Goal: Information Seeking & Learning: Compare options

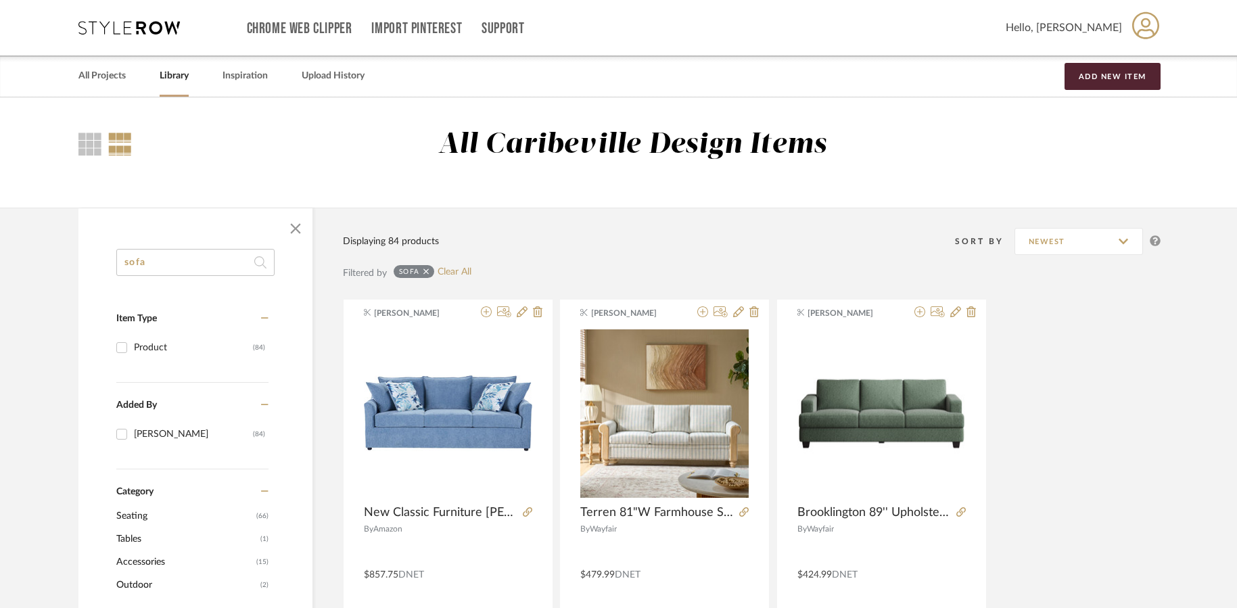
drag, startPoint x: 156, startPoint y: 270, endPoint x: 87, endPoint y: 263, distance: 69.3
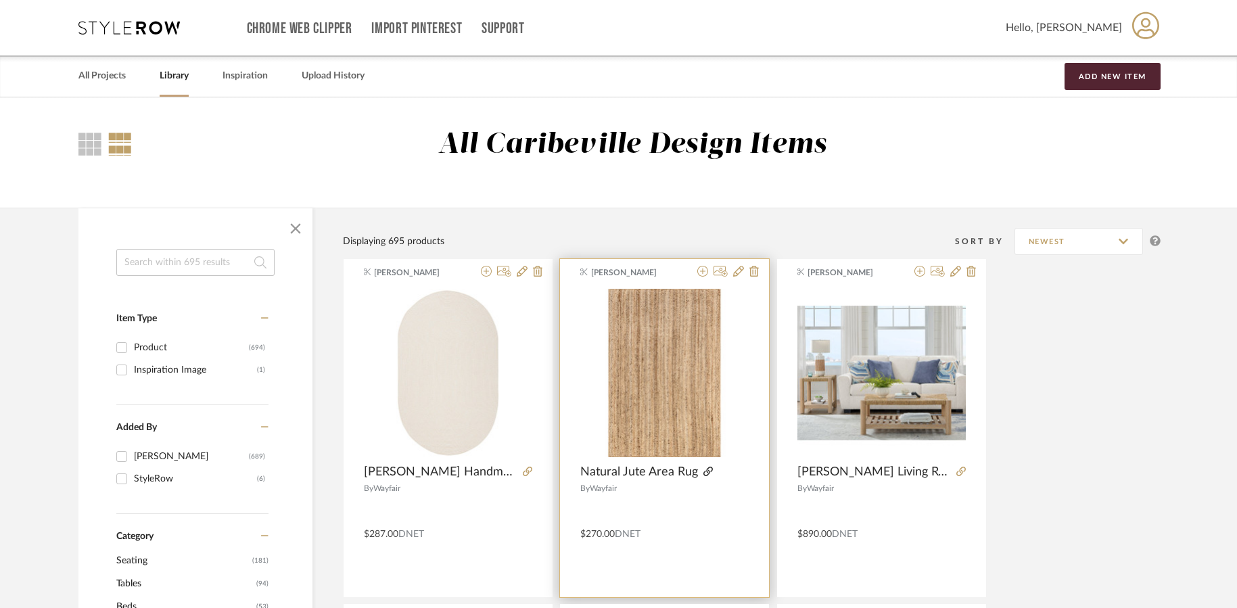
click at [703, 471] on icon at bounding box center [707, 471] width 9 height 9
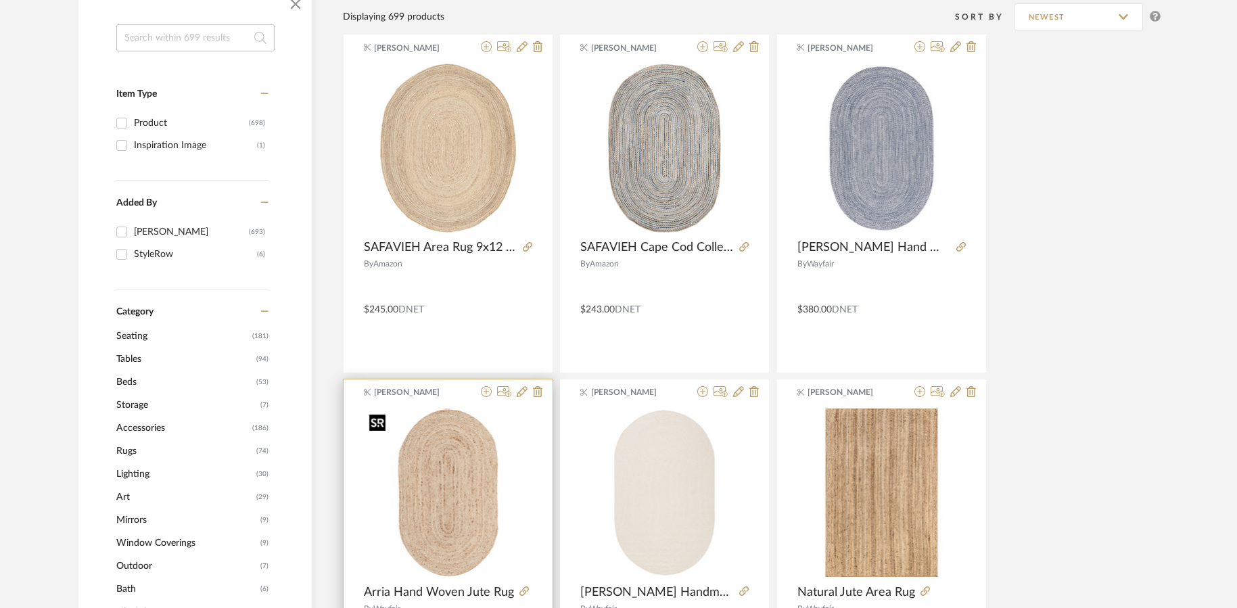
scroll to position [203, 0]
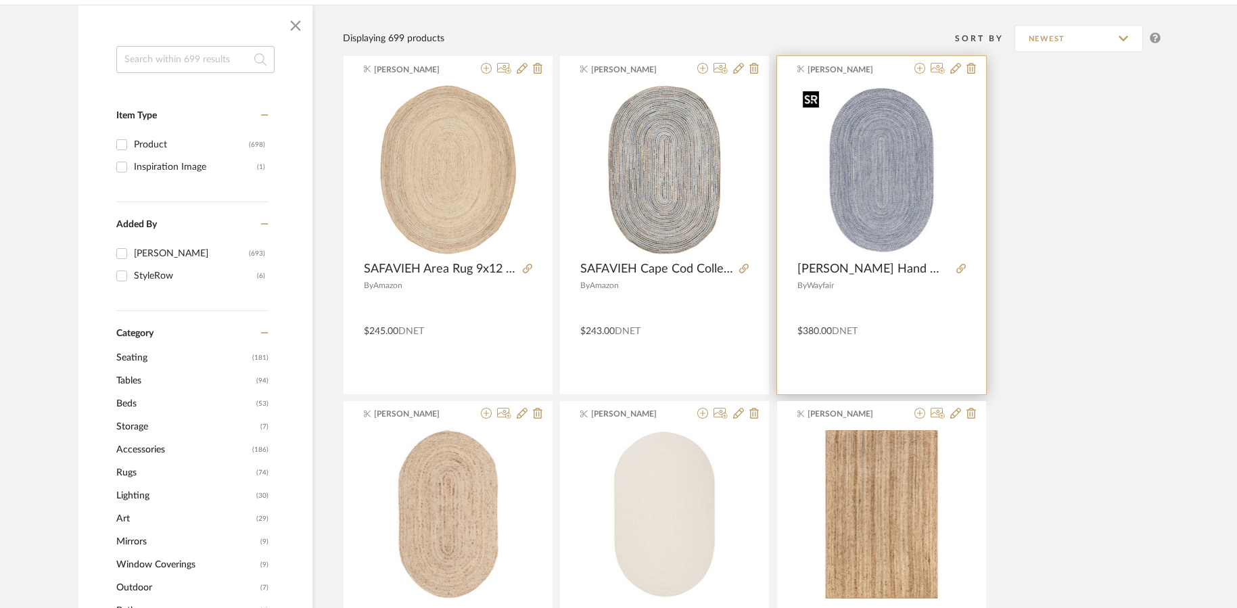
click at [887, 196] on img "0" at bounding box center [881, 170] width 168 height 168
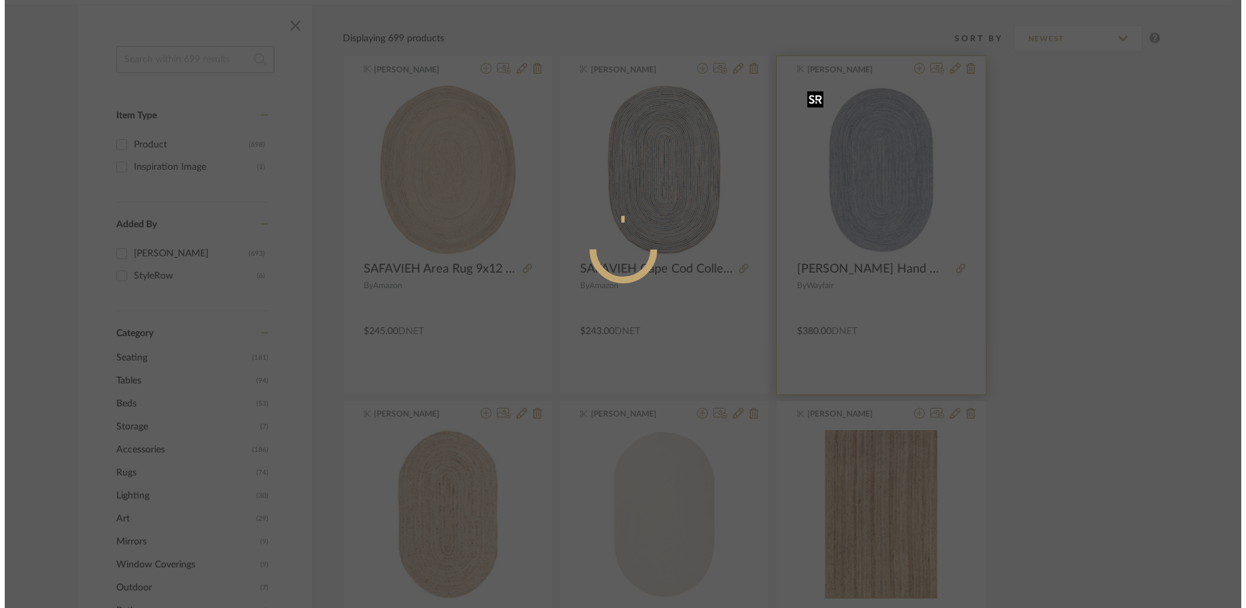
scroll to position [0, 0]
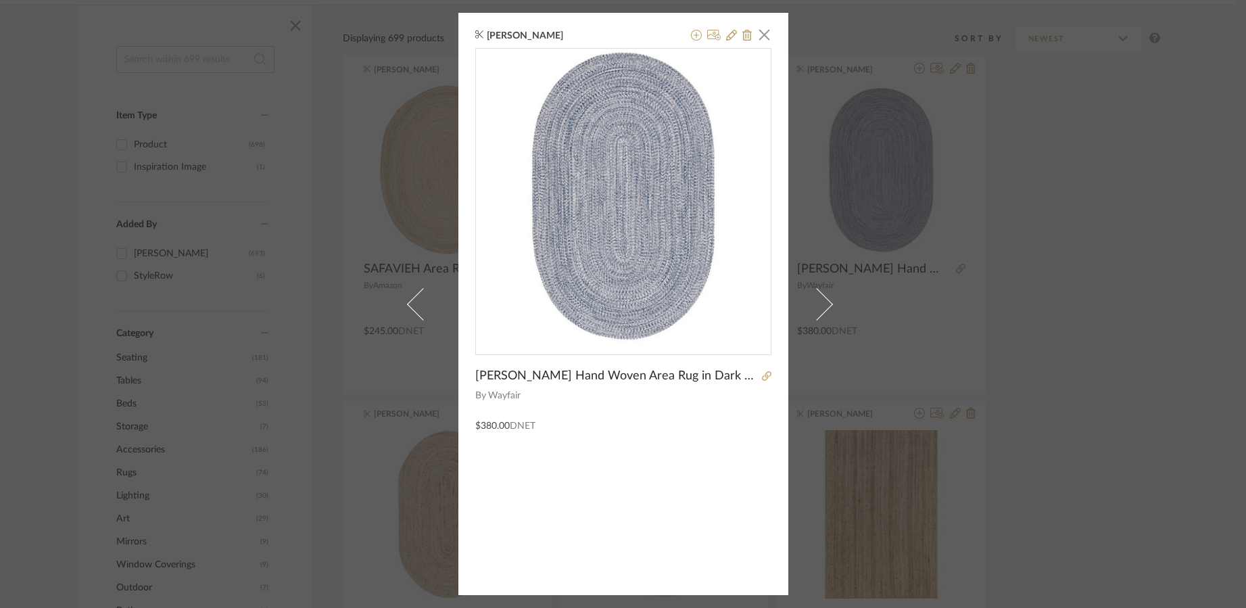
click at [1115, 183] on div "Brianne Leiva × Trombetta Hand Woven Area Rug in Dark Blue/Ivory By Wayfair $38…" at bounding box center [623, 304] width 1246 height 608
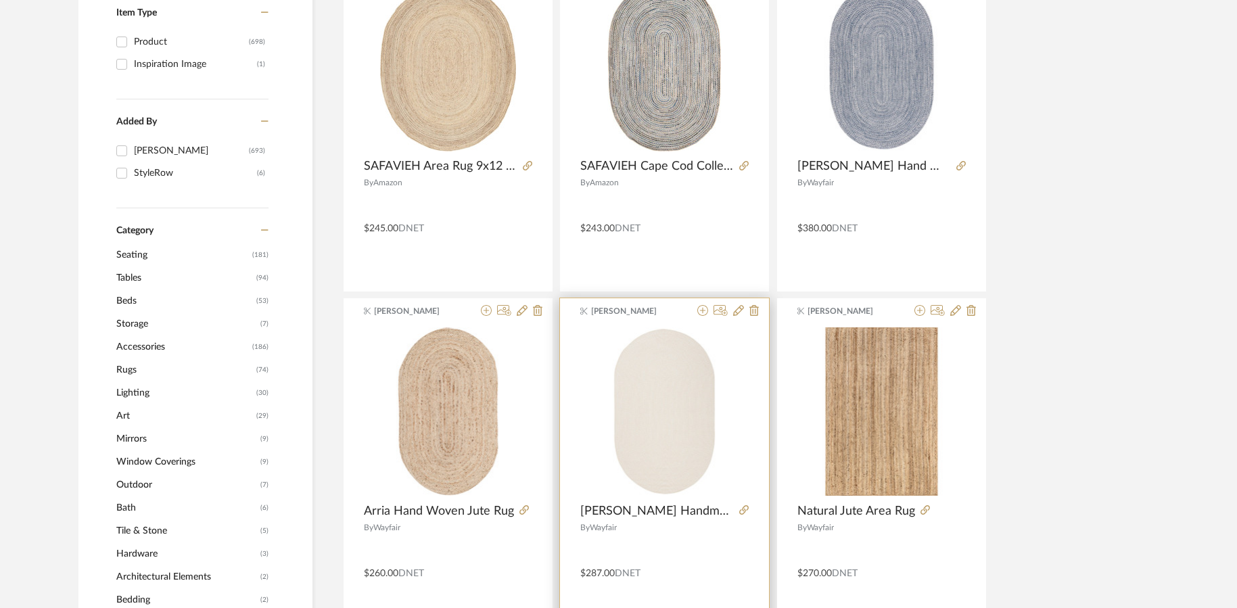
scroll to position [338, 0]
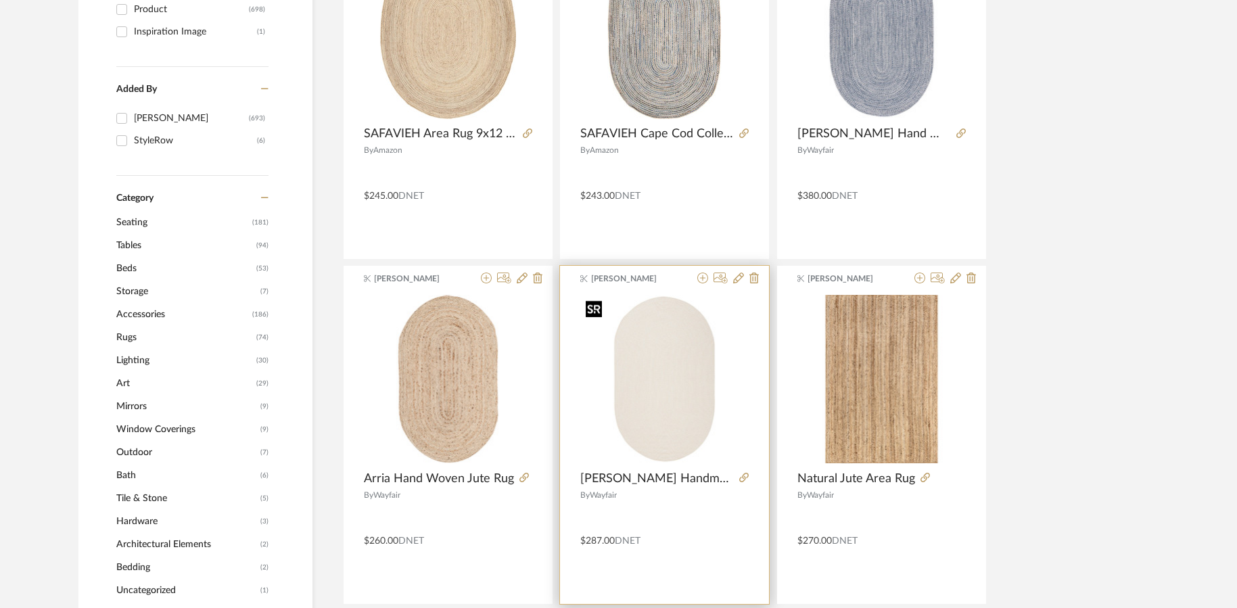
click at [688, 432] on img "0" at bounding box center [664, 379] width 168 height 168
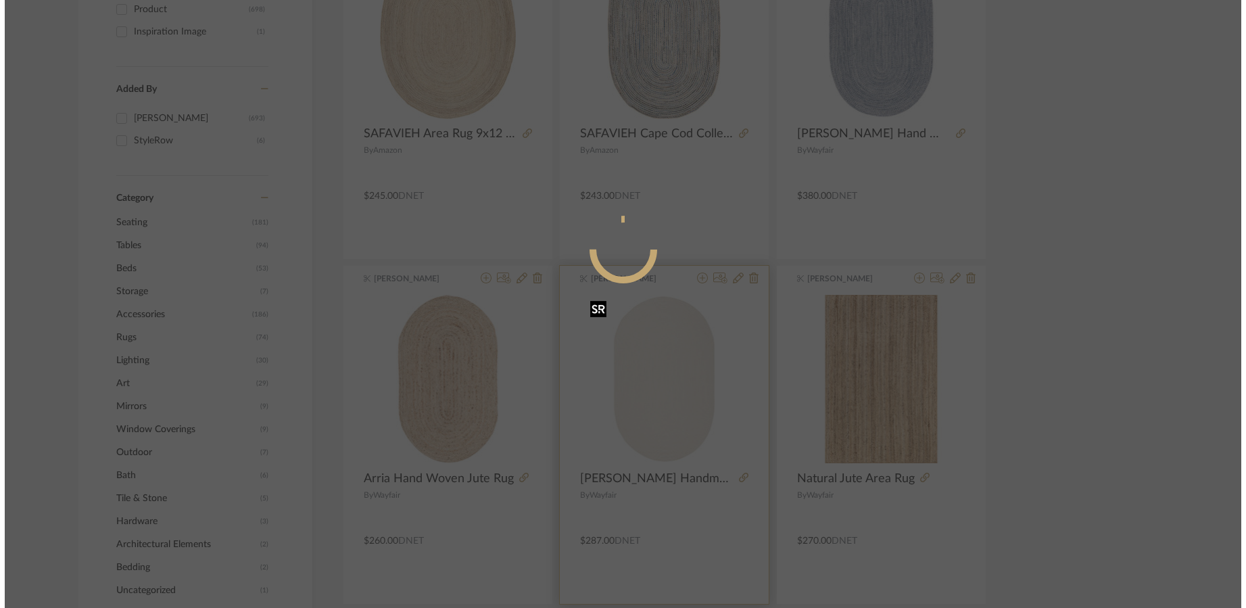
scroll to position [0, 0]
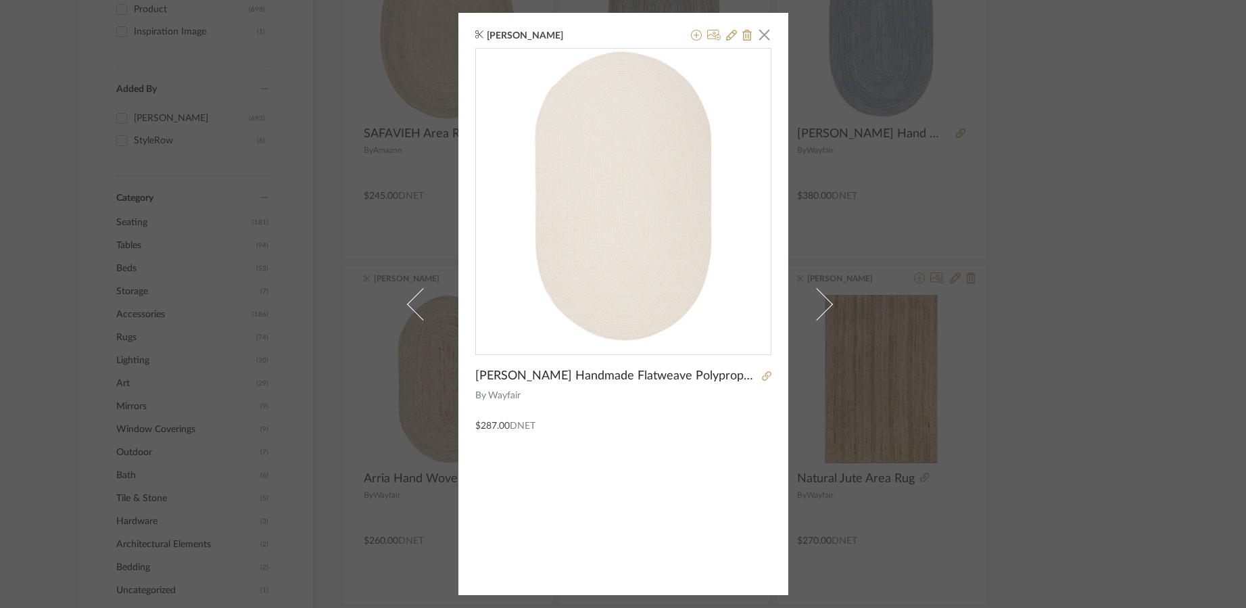
click at [694, 518] on div "Brianne Leiva × Morton Handmade Flatweave Polypropylene Area Rug in Ivory By Wa…" at bounding box center [623, 304] width 330 height 582
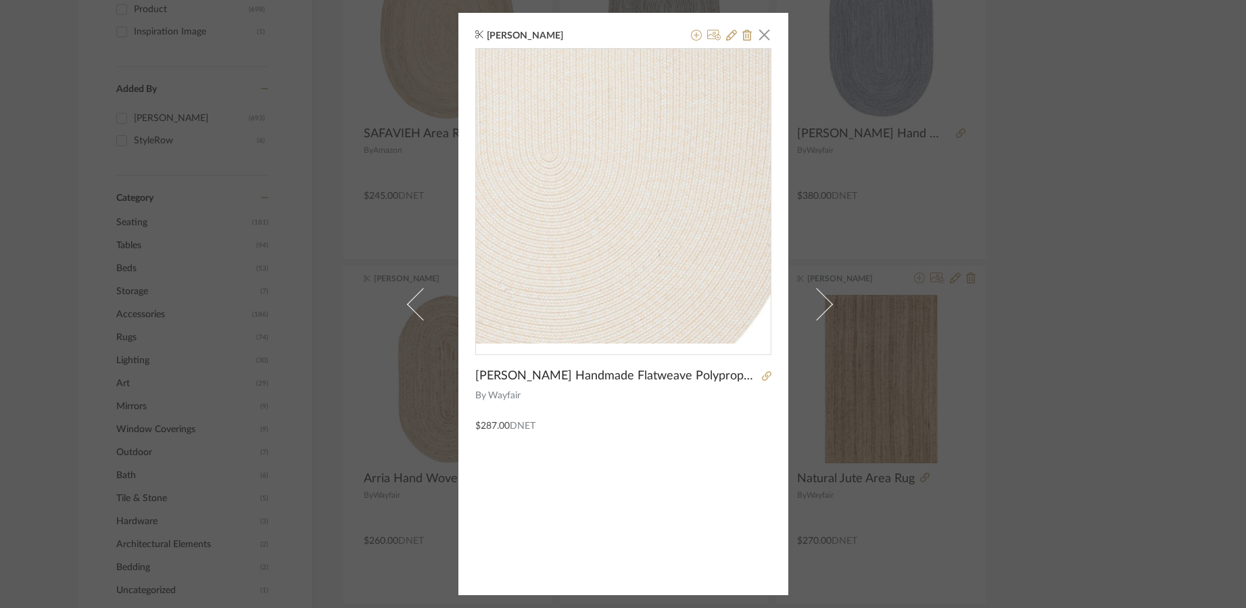
drag, startPoint x: 644, startPoint y: 264, endPoint x: 680, endPoint y: 551, distance: 289.0
click at [680, 551] on div "Brianne Leiva × Morton Handmade Flatweave Polypropylene Area Rug in Ivory By Wa…" at bounding box center [623, 304] width 330 height 582
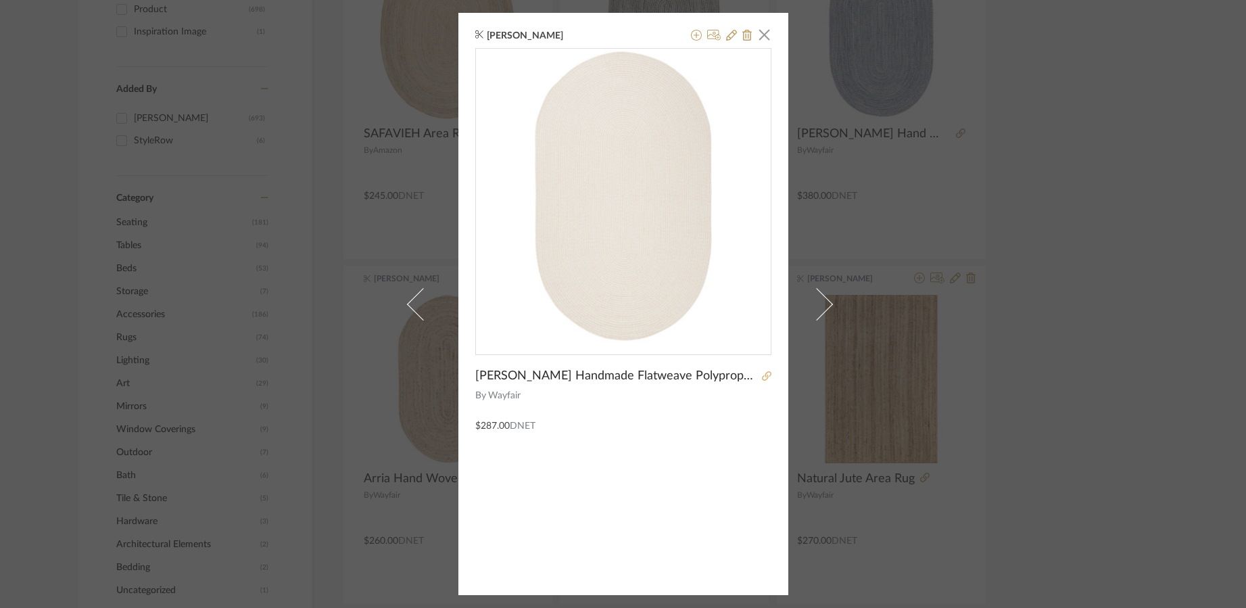
click at [762, 377] on icon at bounding box center [766, 375] width 9 height 9
click at [765, 32] on span "button" at bounding box center [764, 34] width 27 height 27
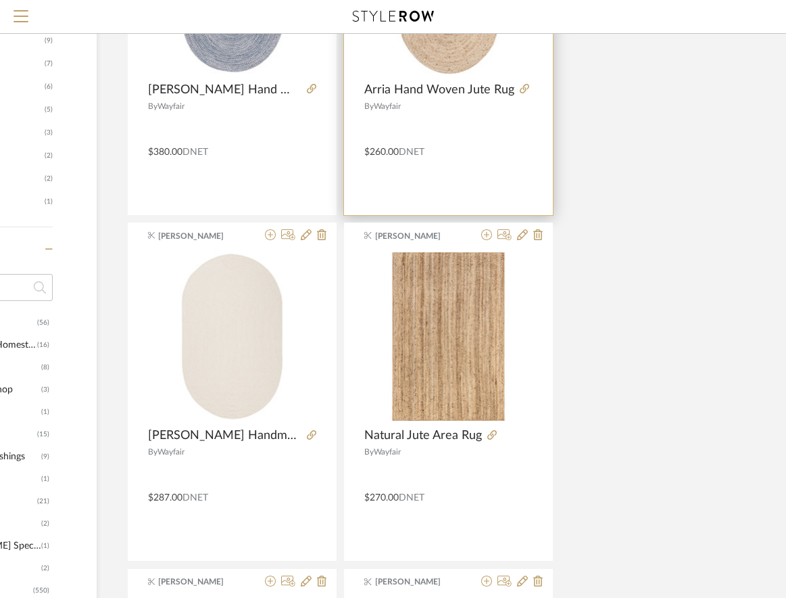
scroll to position [676, 187]
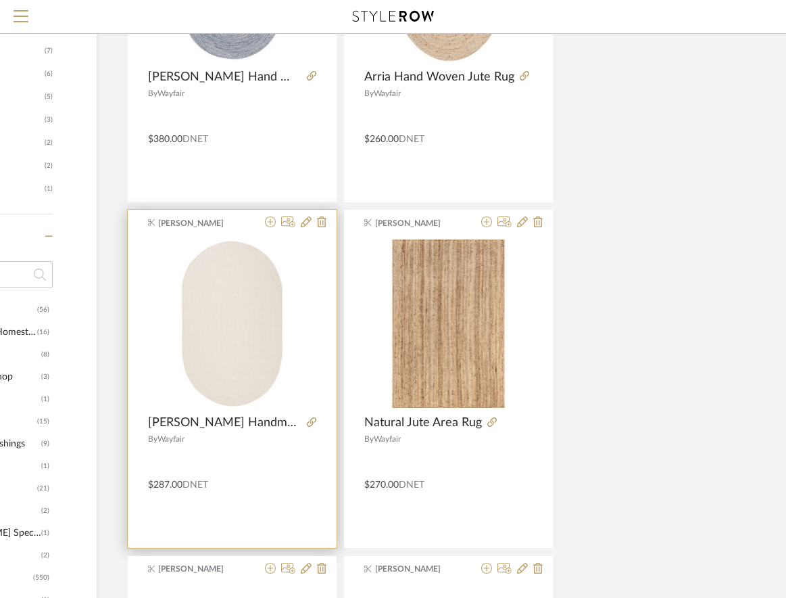
click at [303, 424] on div at bounding box center [309, 422] width 15 height 15
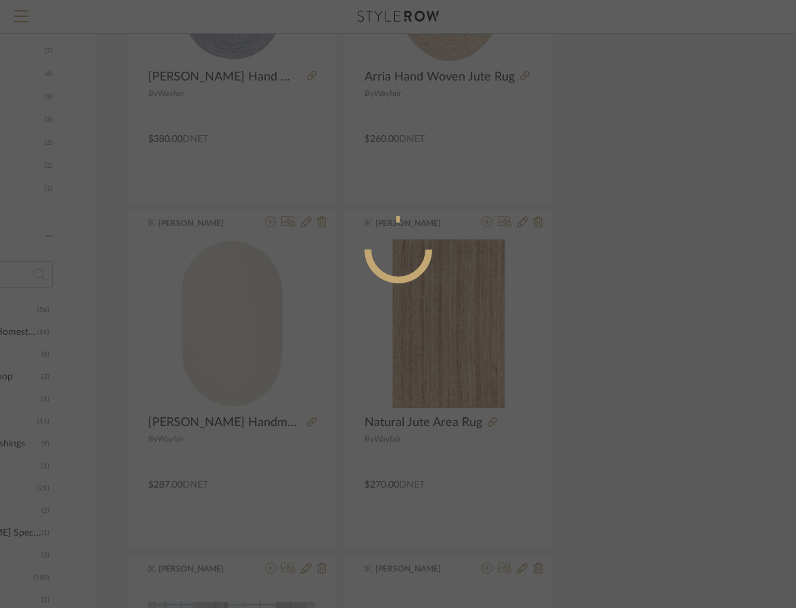
click at [312, 422] on mat-dialog-content at bounding box center [398, 304] width 330 height 582
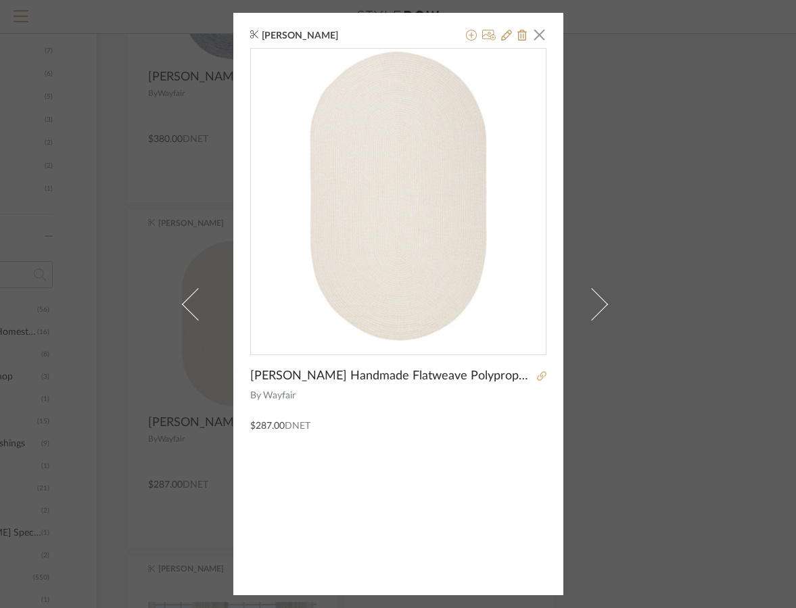
click at [541, 379] on icon at bounding box center [541, 375] width 9 height 9
click at [538, 30] on span "button" at bounding box center [539, 34] width 27 height 27
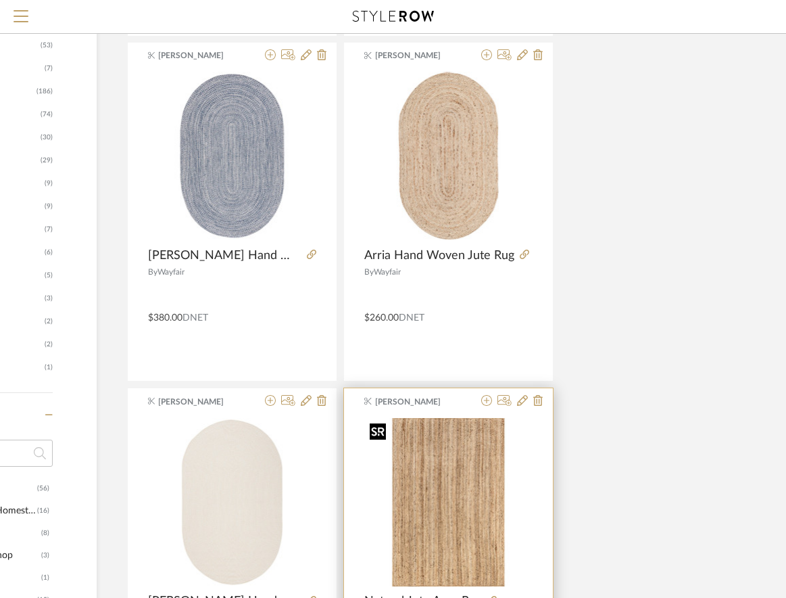
scroll to position [473, 187]
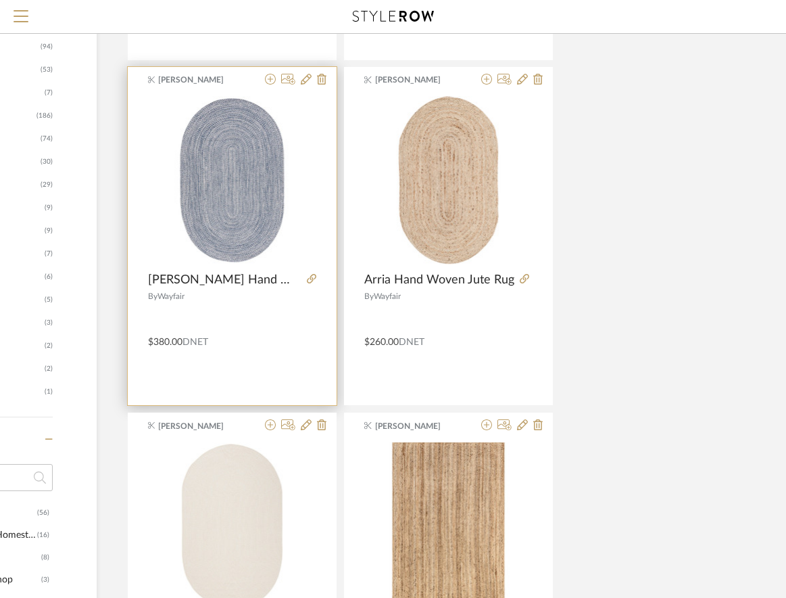
click at [206, 239] on img "0" at bounding box center [232, 180] width 168 height 168
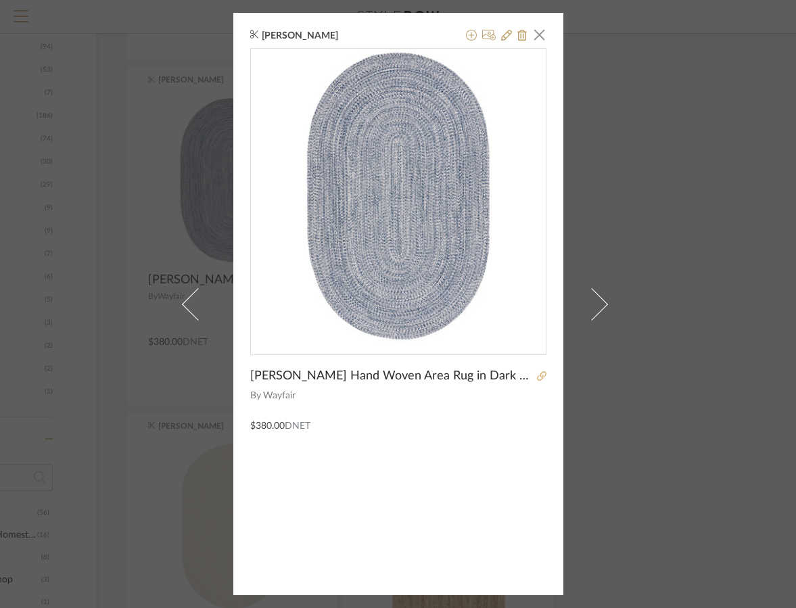
click at [537, 379] on icon at bounding box center [541, 375] width 9 height 9
click at [529, 37] on span "button" at bounding box center [539, 34] width 27 height 27
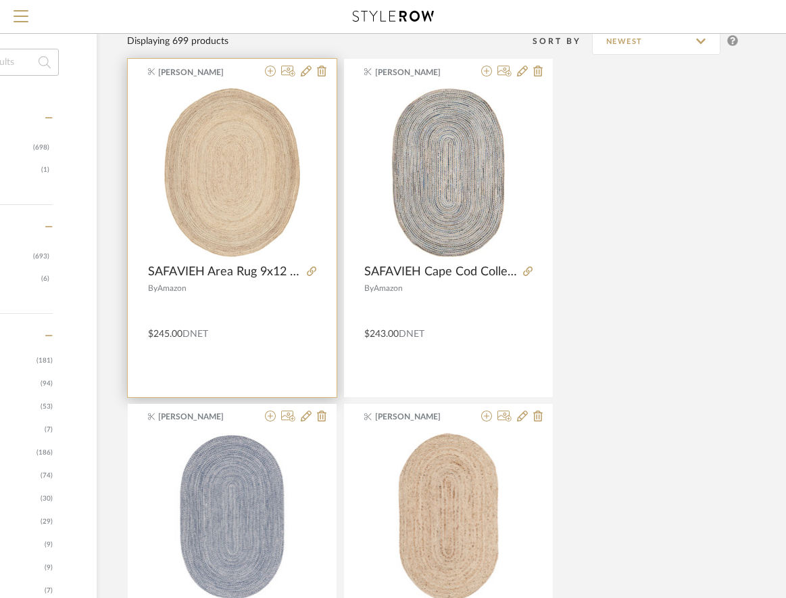
scroll to position [135, 187]
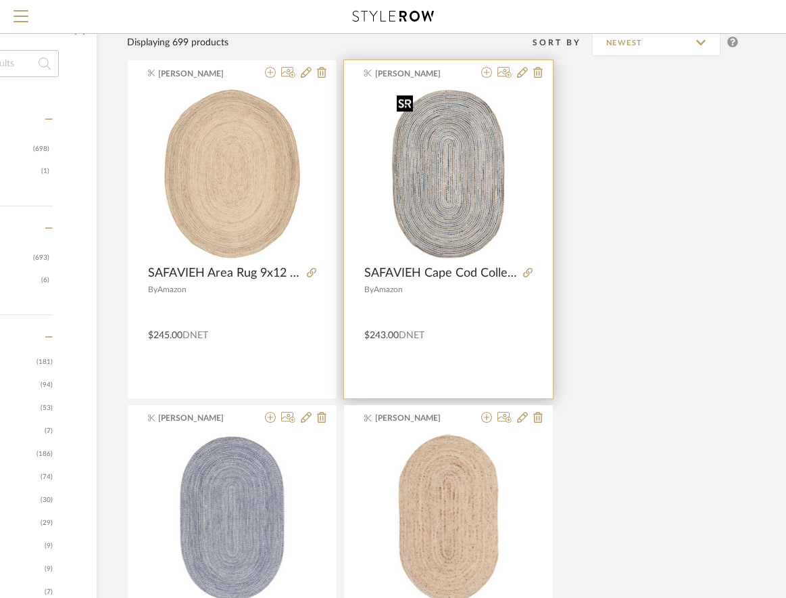
click at [459, 214] on img "0" at bounding box center [448, 173] width 114 height 169
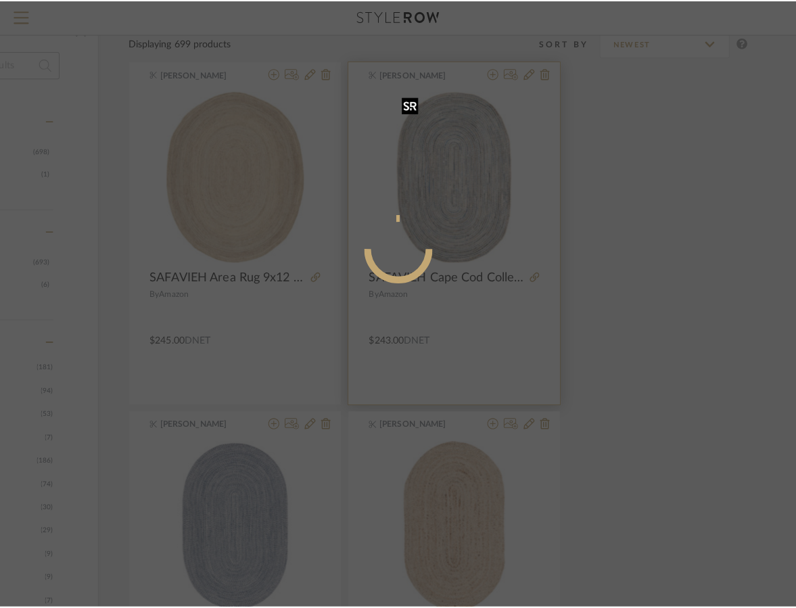
scroll to position [0, 0]
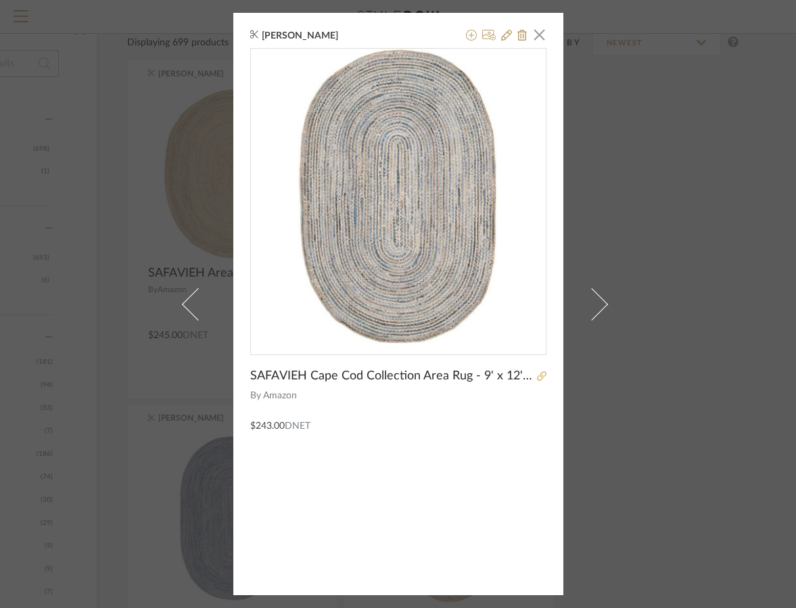
click at [538, 376] on icon at bounding box center [541, 375] width 9 height 9
click at [536, 42] on span "button" at bounding box center [539, 34] width 27 height 27
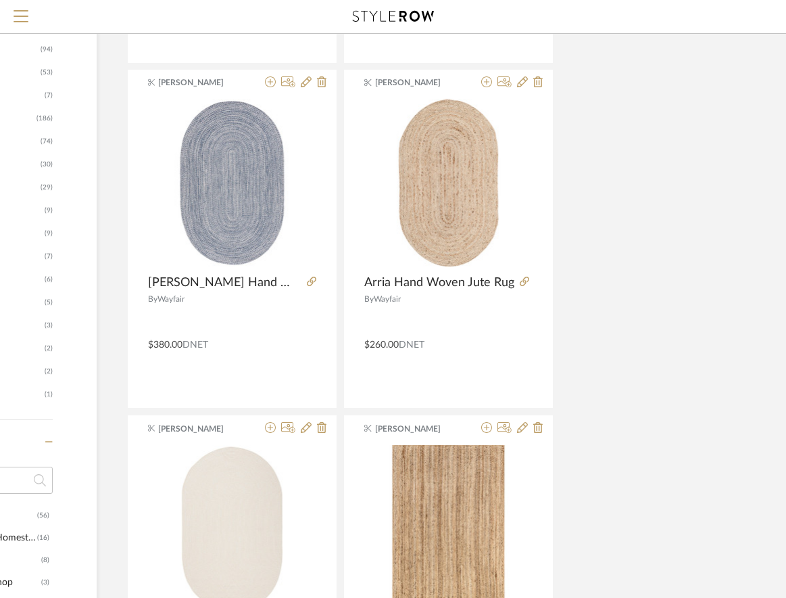
scroll to position [541, 187]
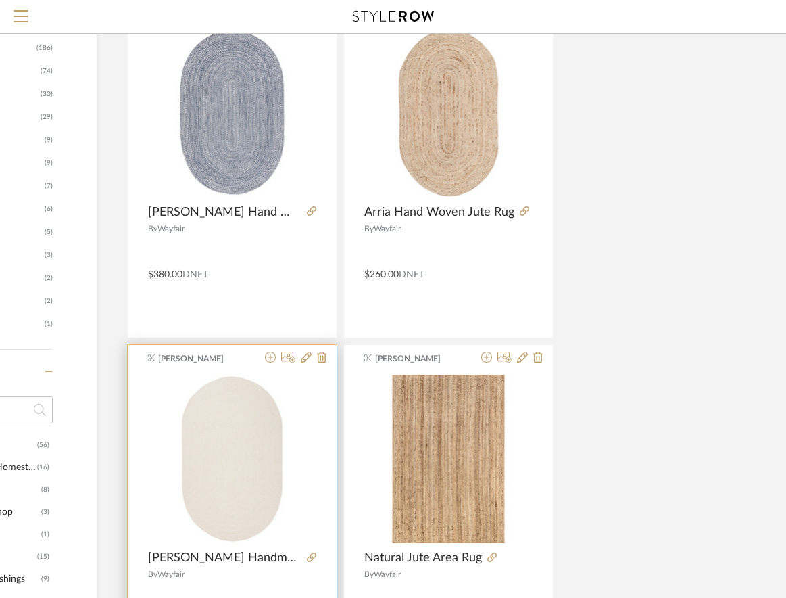
click at [305, 561] on div at bounding box center [309, 557] width 15 height 15
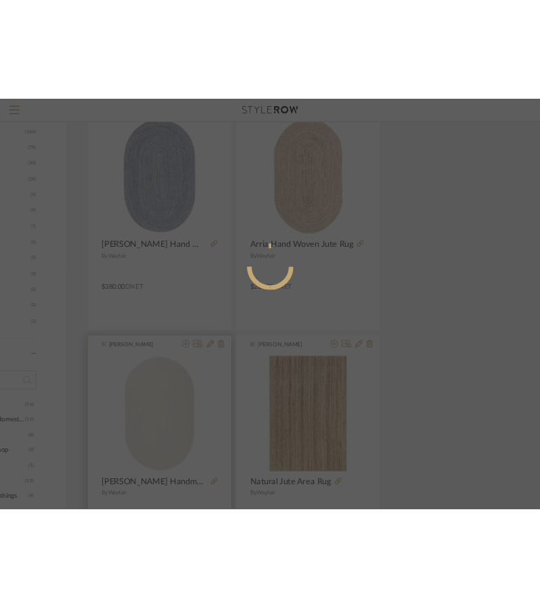
scroll to position [0, 0]
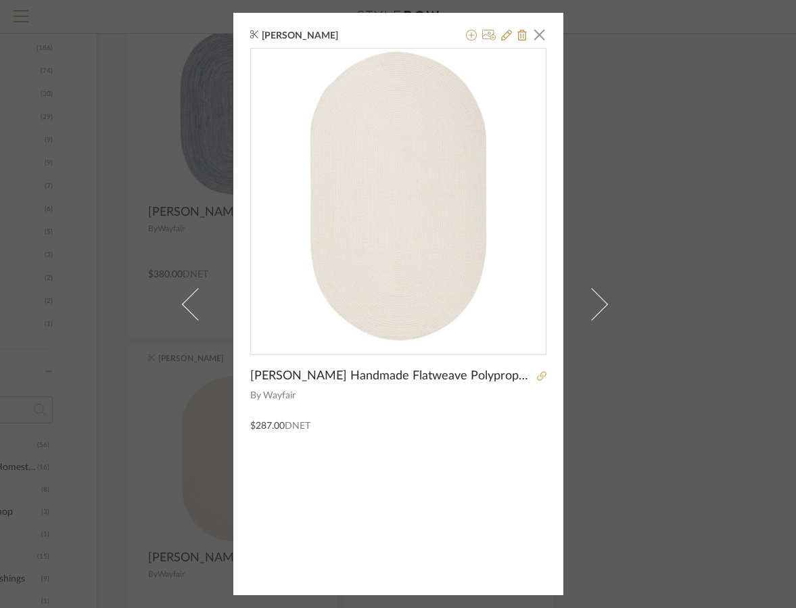
click at [537, 376] on icon at bounding box center [541, 375] width 9 height 9
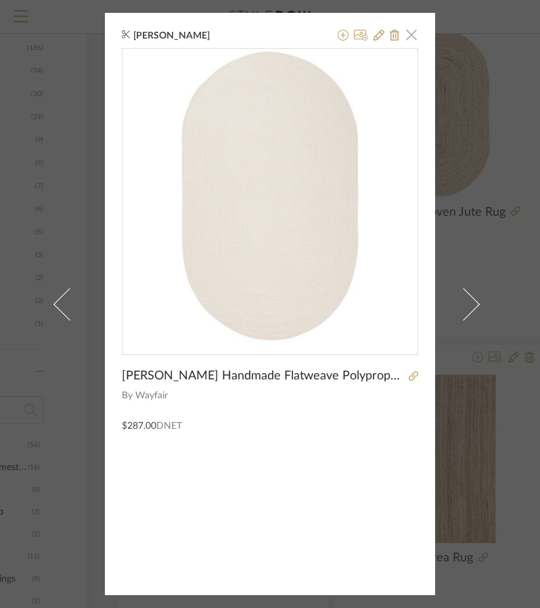
click at [410, 34] on span "button" at bounding box center [411, 34] width 27 height 27
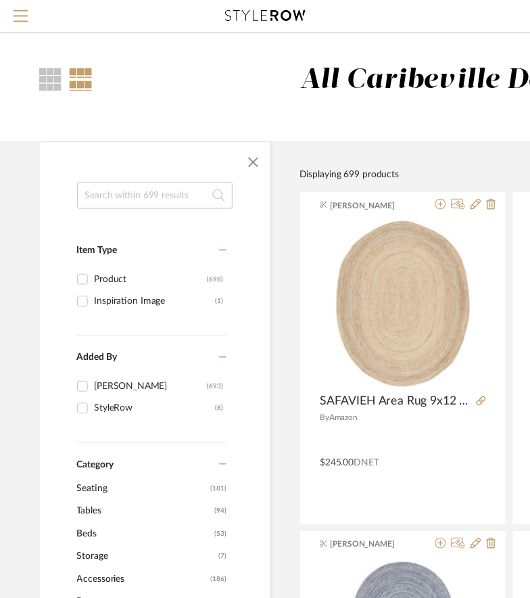
scroll to position [541, 187]
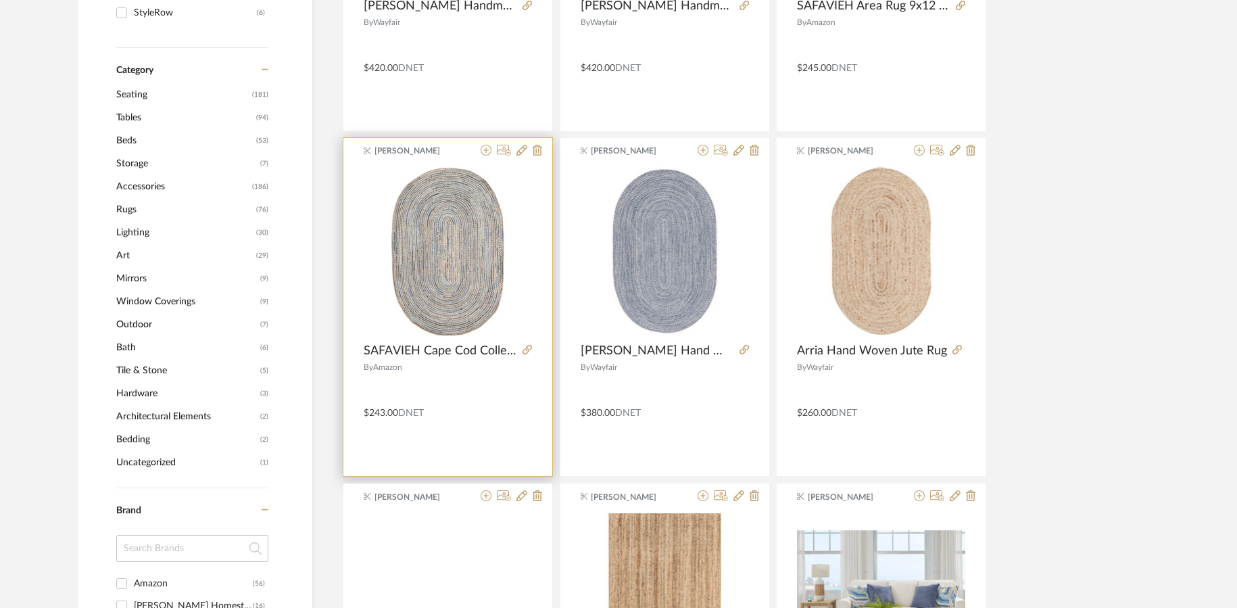
scroll to position [676, 0]
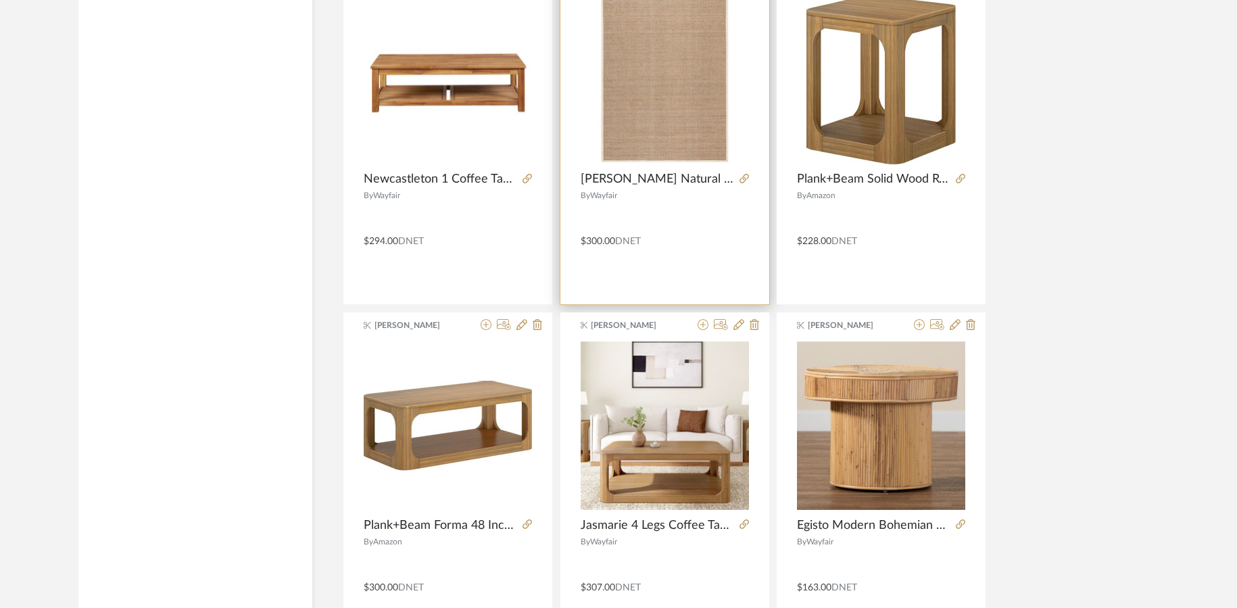
scroll to position [2434, 0]
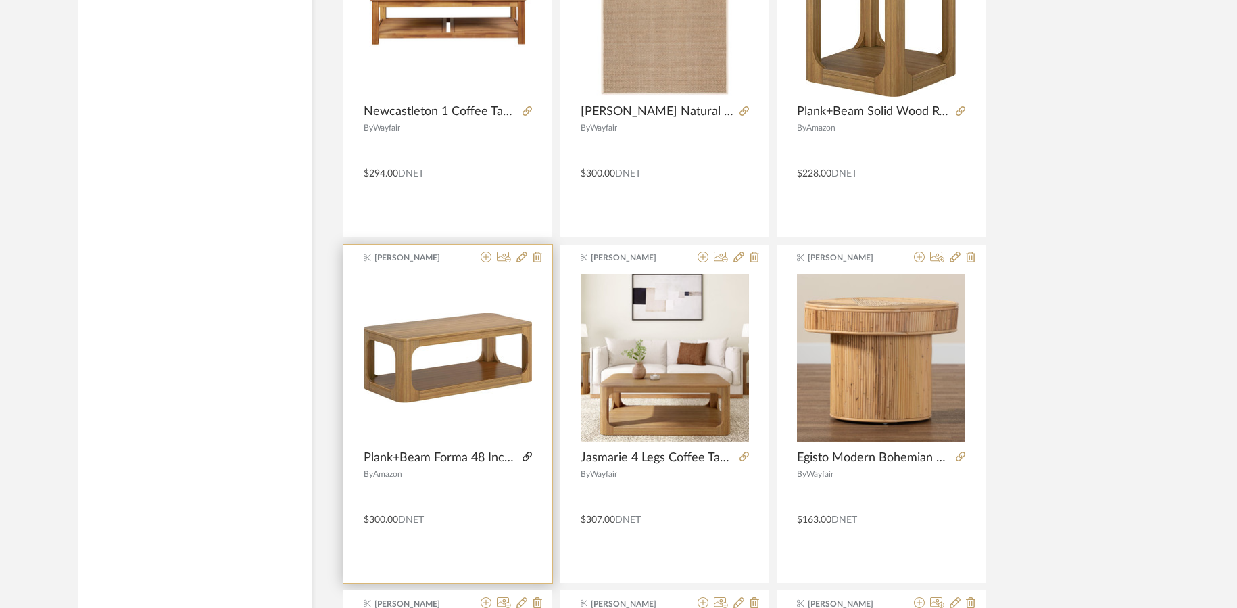
click at [525, 457] on icon at bounding box center [527, 456] width 9 height 9
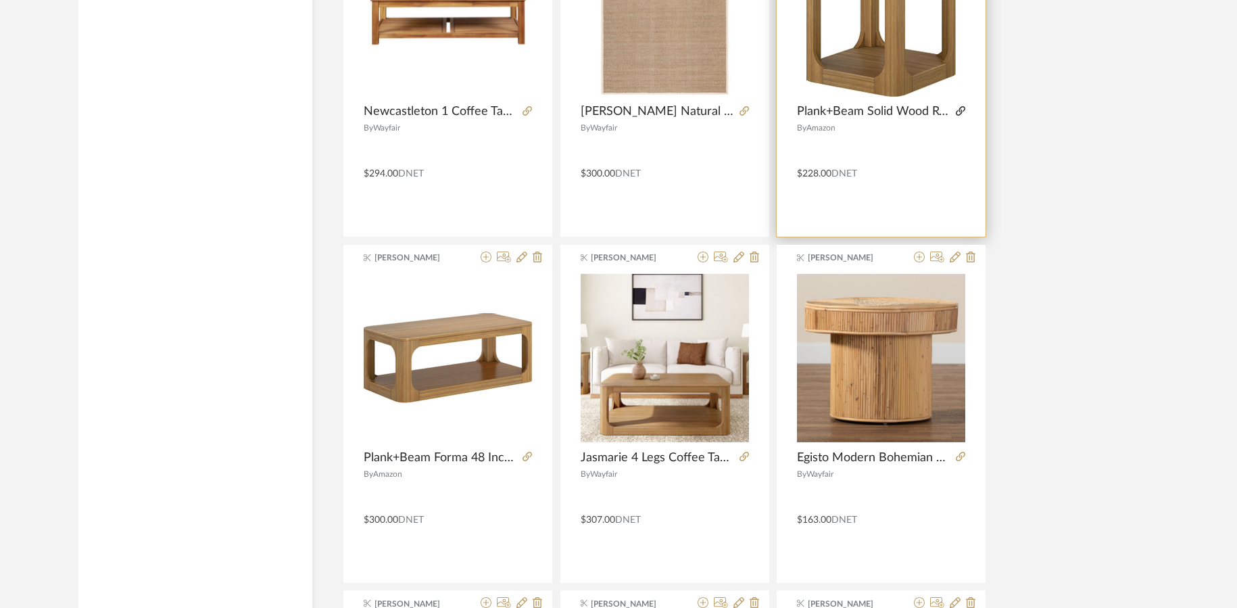
click at [965, 109] on icon at bounding box center [960, 110] width 9 height 9
